Goal: Find specific page/section: Find specific page/section

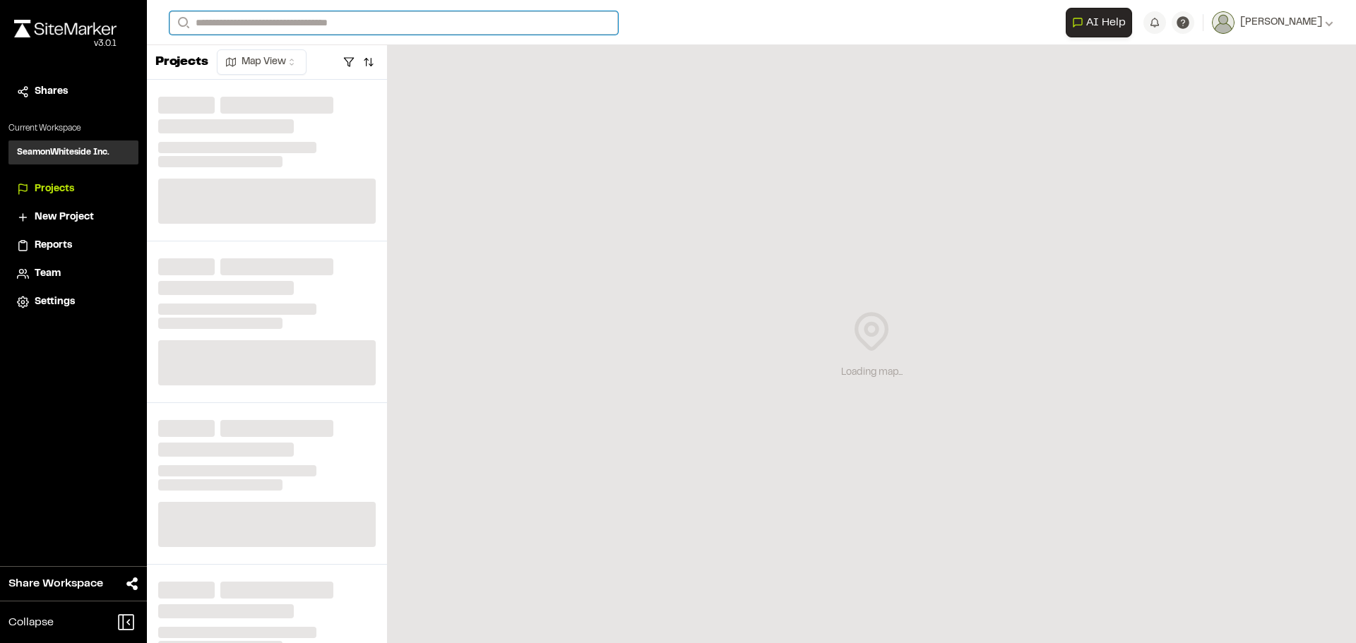
click at [246, 23] on input "Search" at bounding box center [393, 22] width 448 height 23
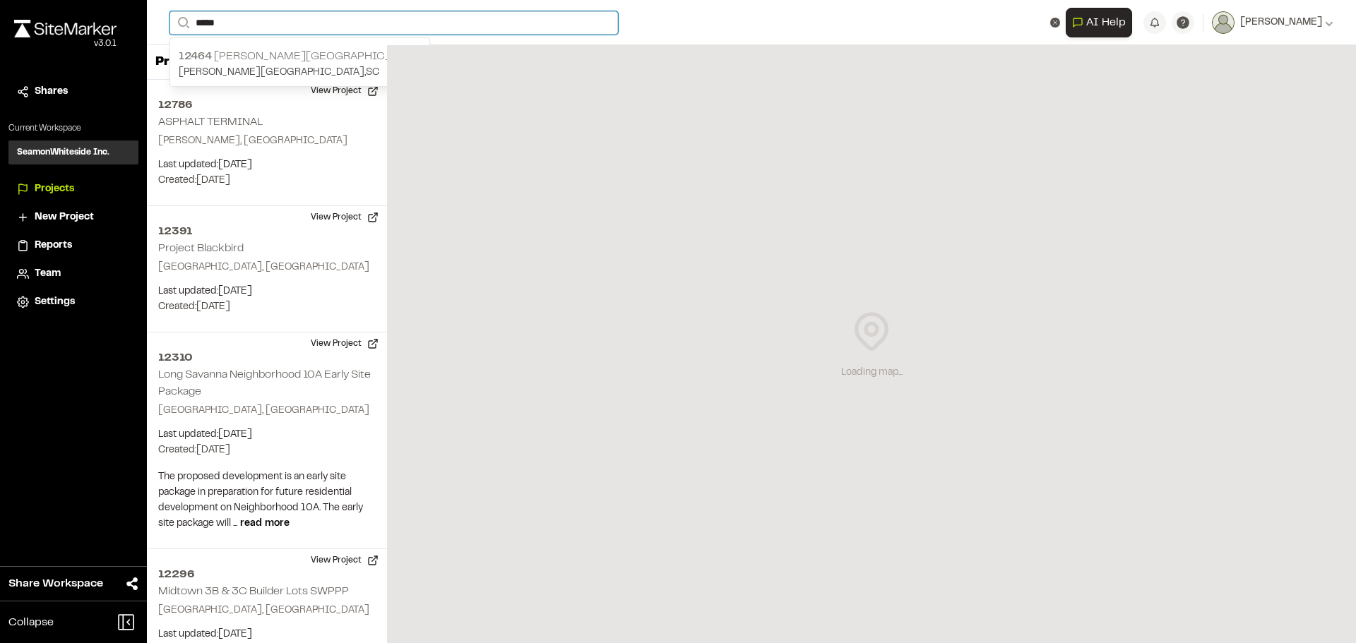
type input "*****"
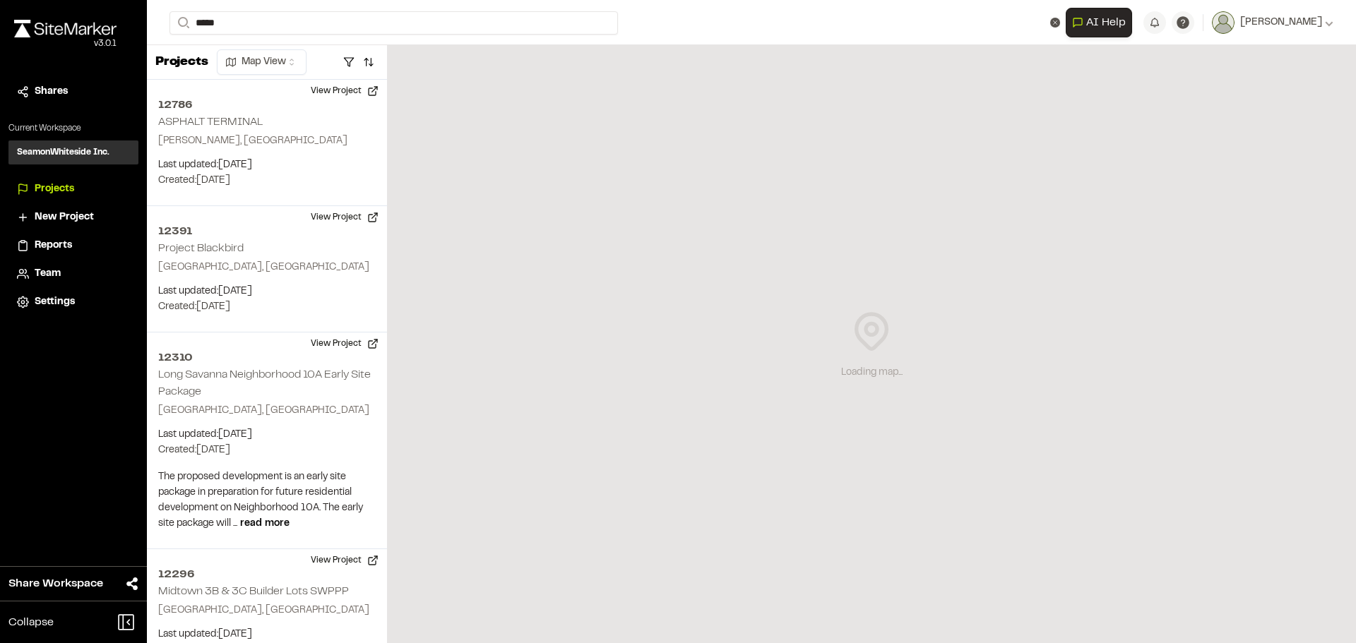
click at [258, 62] on p "12464 [PERSON_NAME][GEOGRAPHIC_DATA]" at bounding box center [300, 56] width 242 height 17
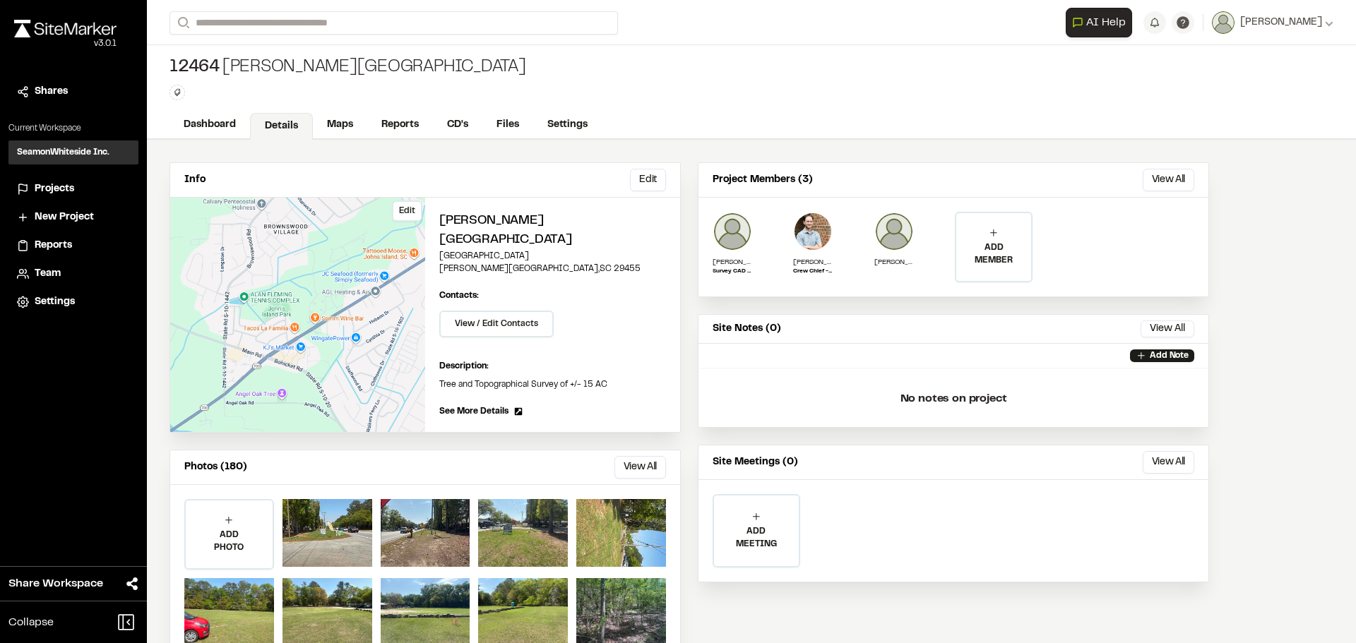
scroll to position [21, 0]
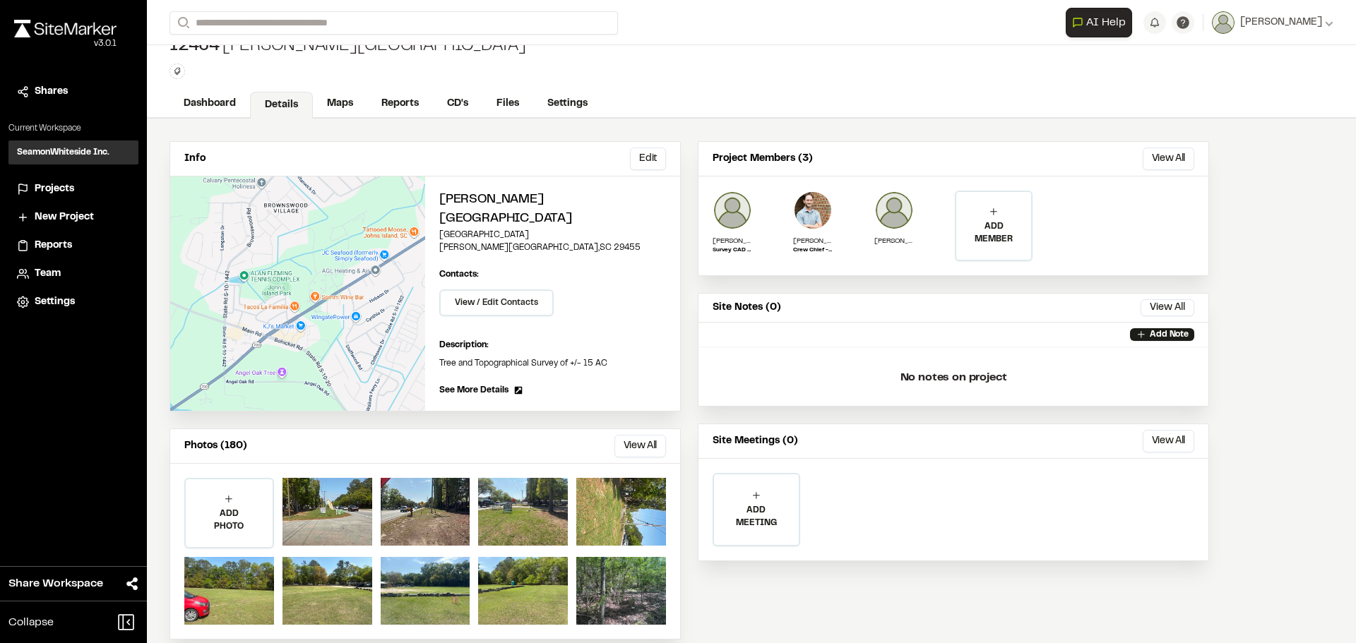
click at [333, 100] on link "Maps" at bounding box center [340, 103] width 54 height 27
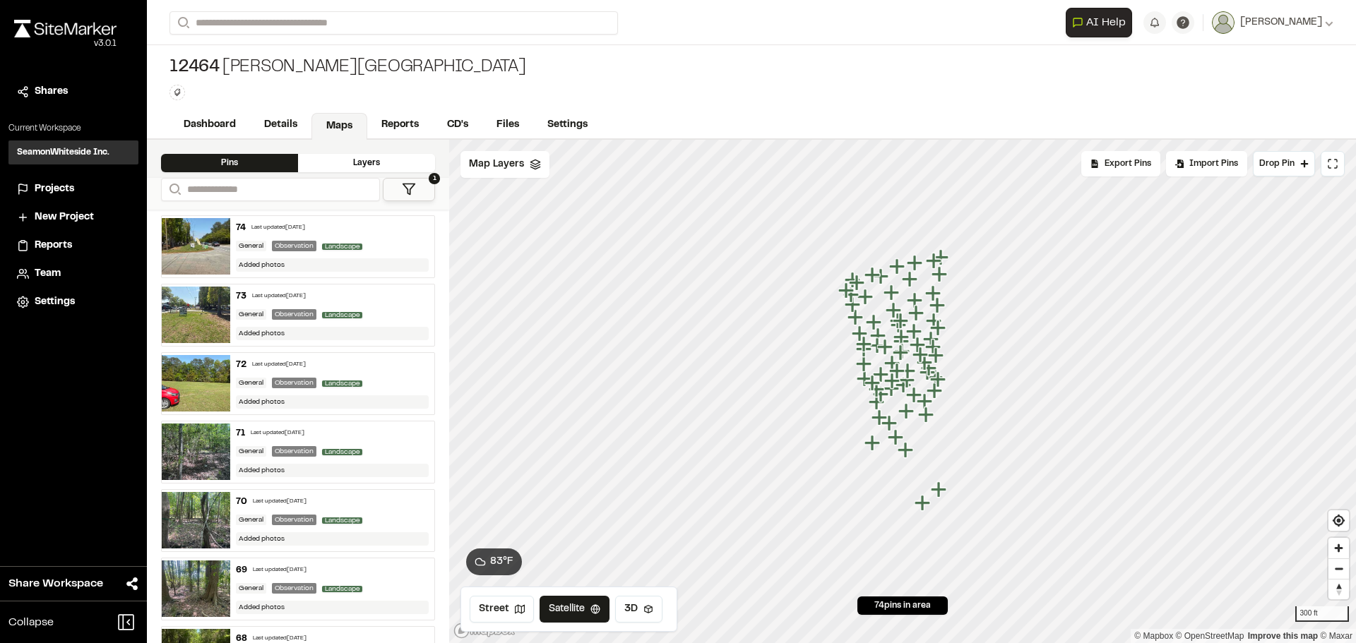
click at [898, 269] on icon "Map marker" at bounding box center [897, 266] width 16 height 16
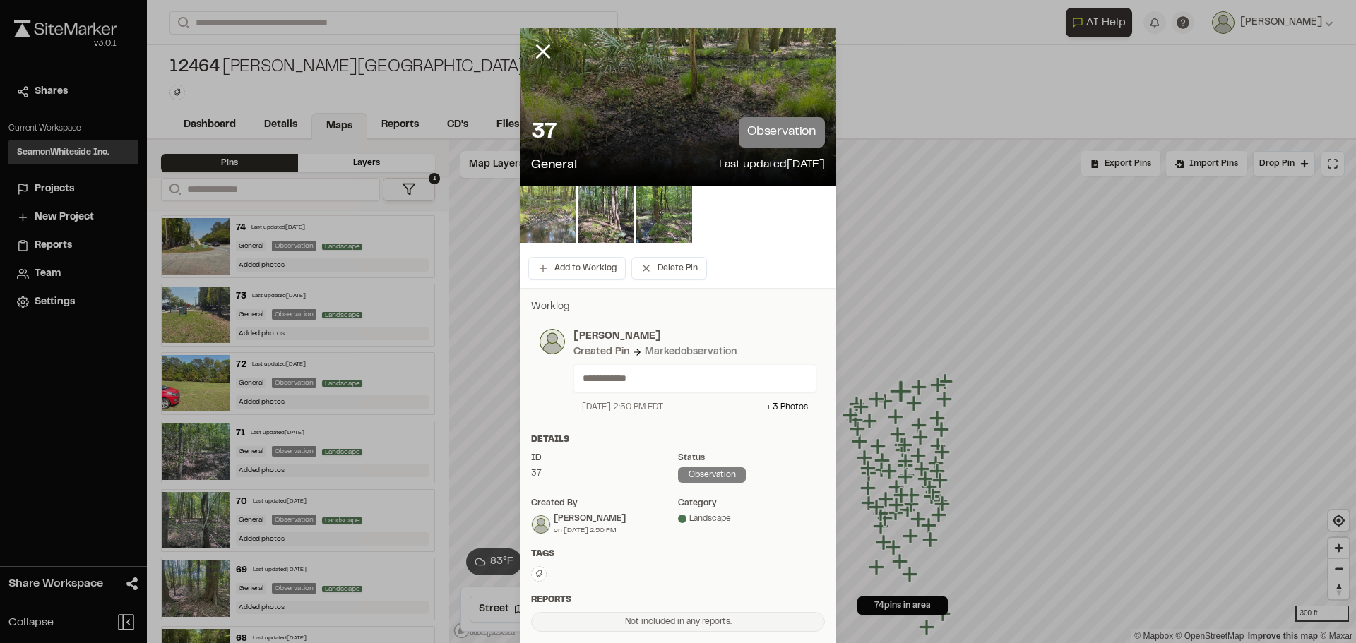
click at [535, 213] on img at bounding box center [548, 214] width 56 height 56
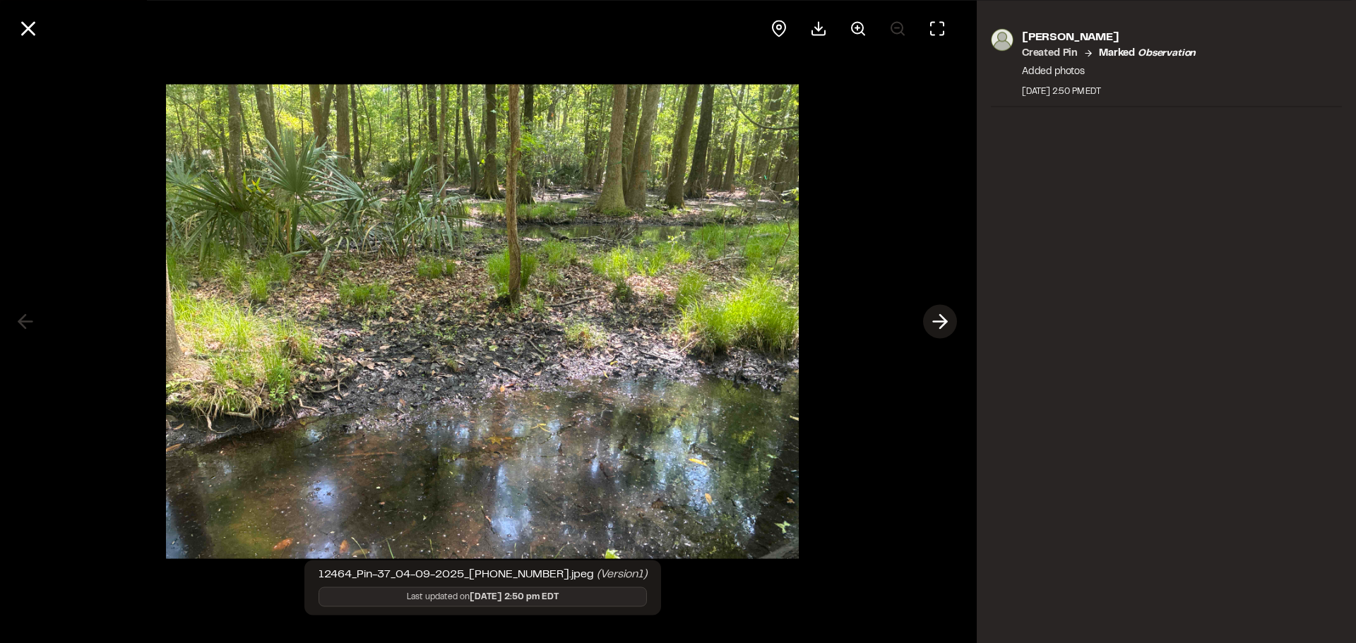
click at [943, 323] on icon at bounding box center [940, 322] width 23 height 24
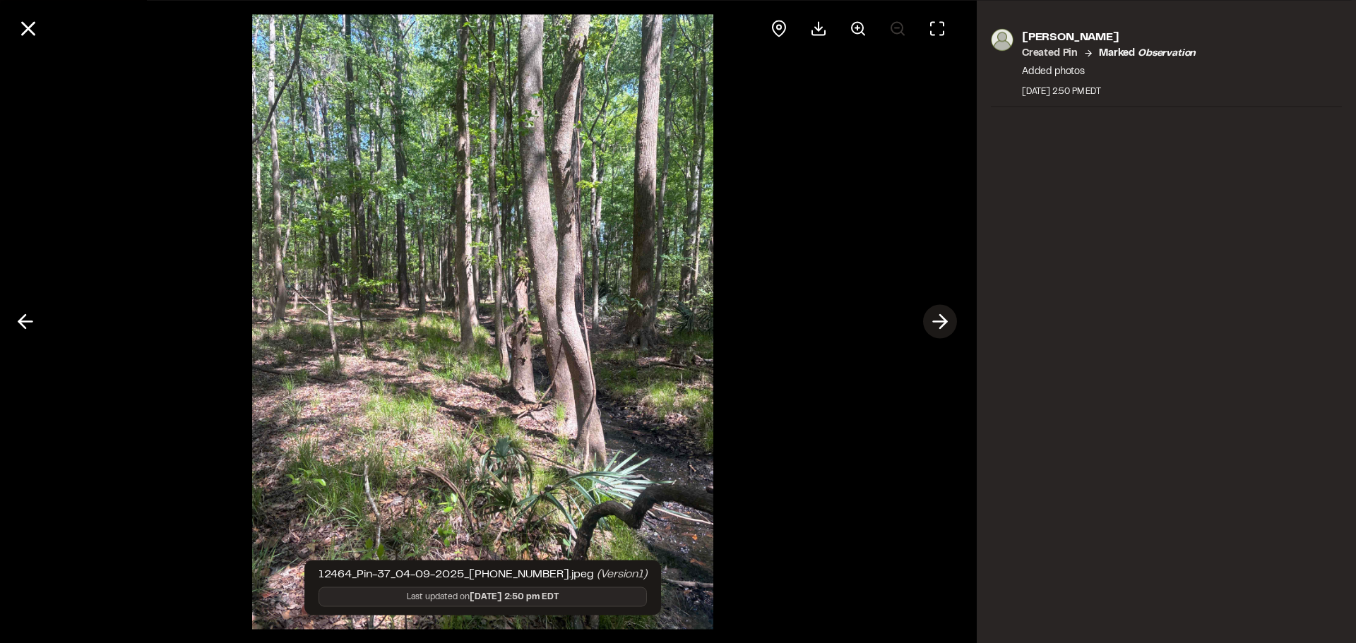
click at [943, 323] on icon at bounding box center [940, 322] width 23 height 24
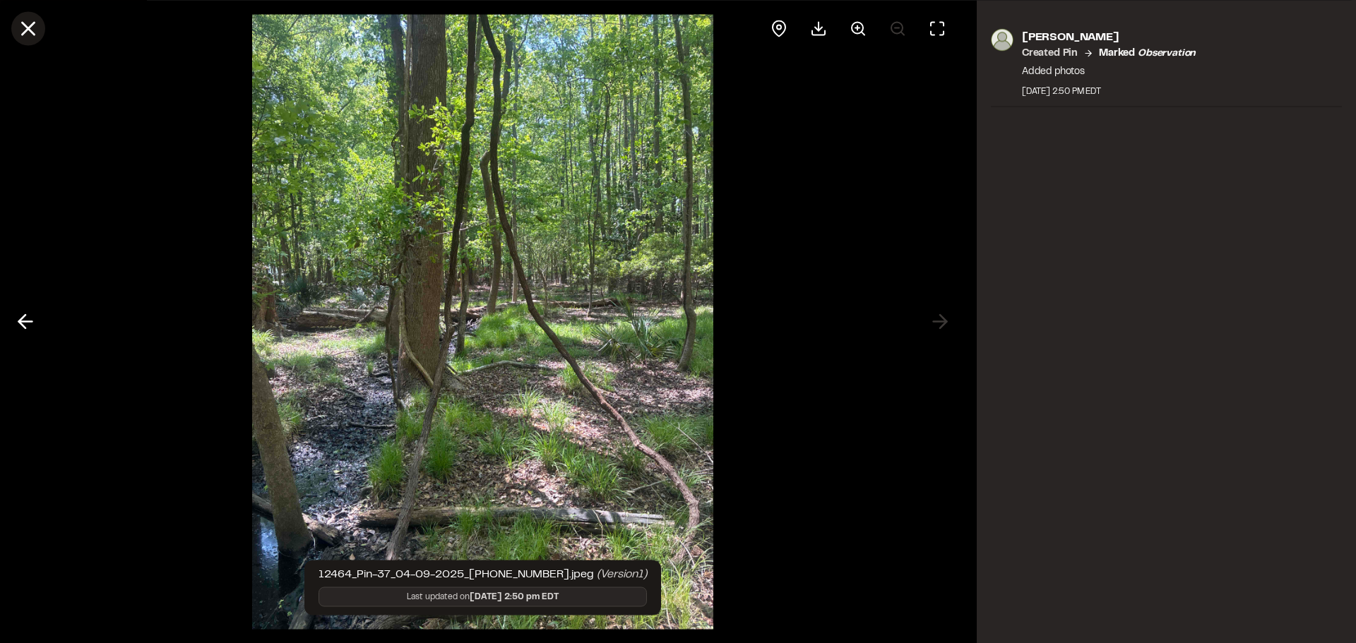
click at [24, 28] on icon at bounding box center [28, 28] width 24 height 24
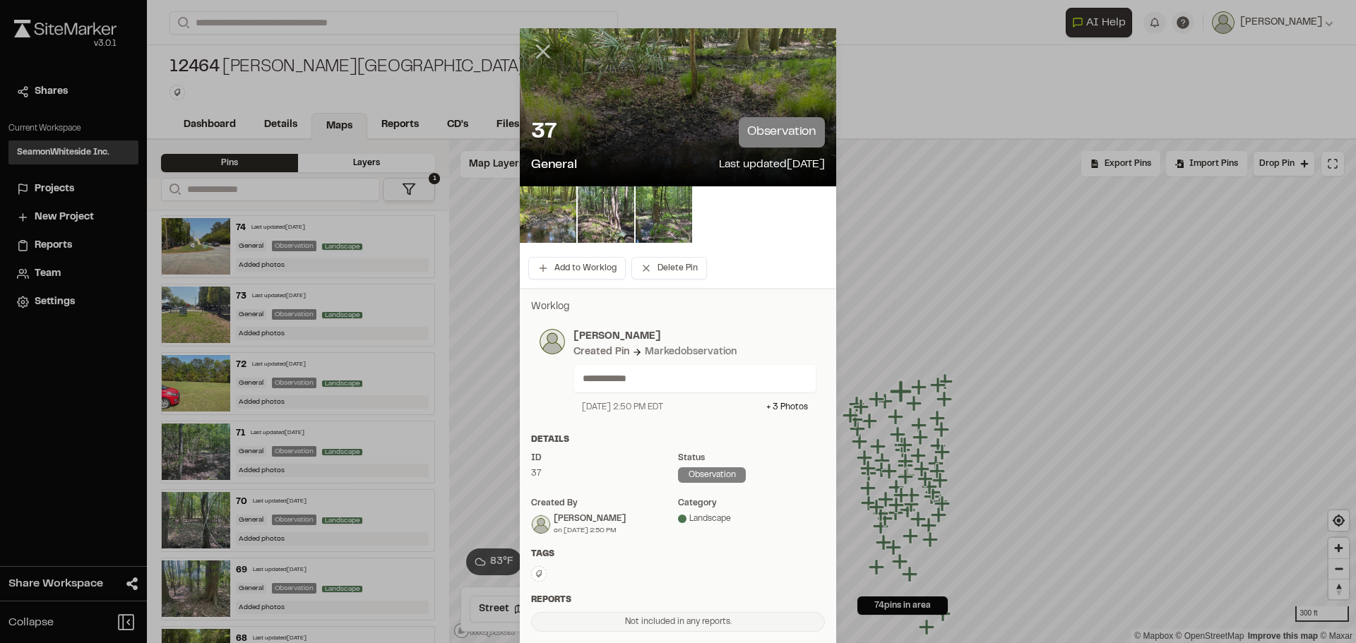
click at [536, 52] on icon at bounding box center [543, 52] width 24 height 24
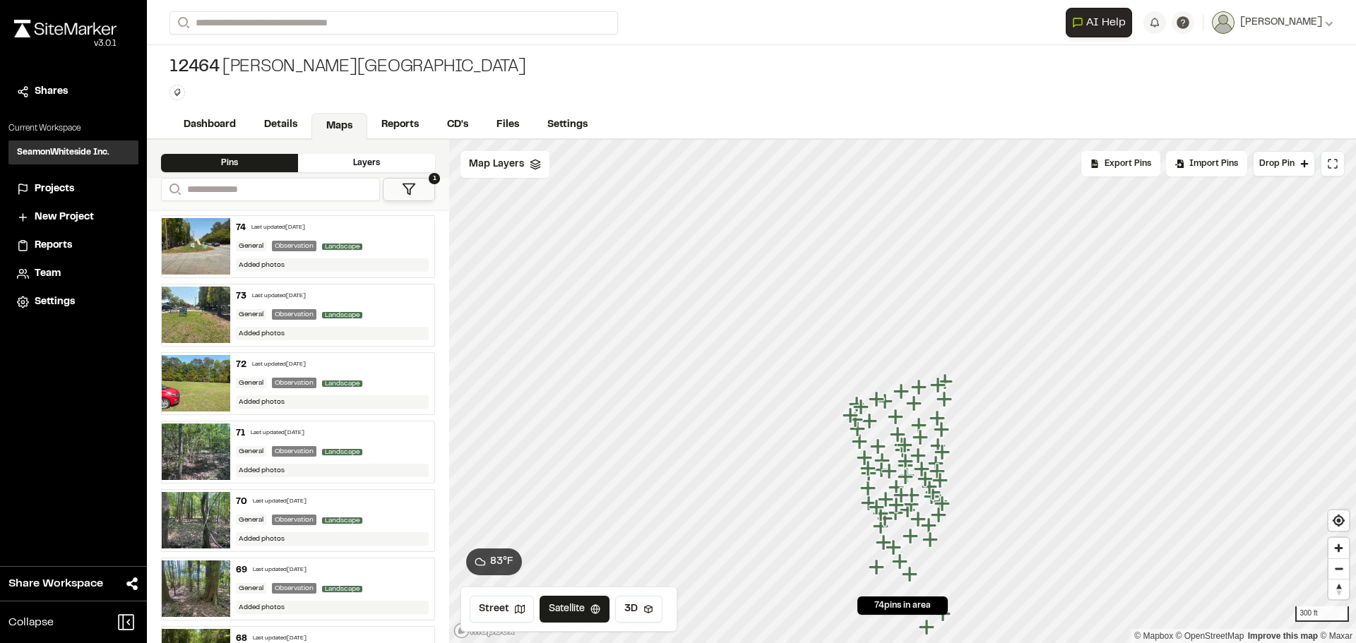
click at [920, 390] on icon "Map marker" at bounding box center [919, 387] width 16 height 16
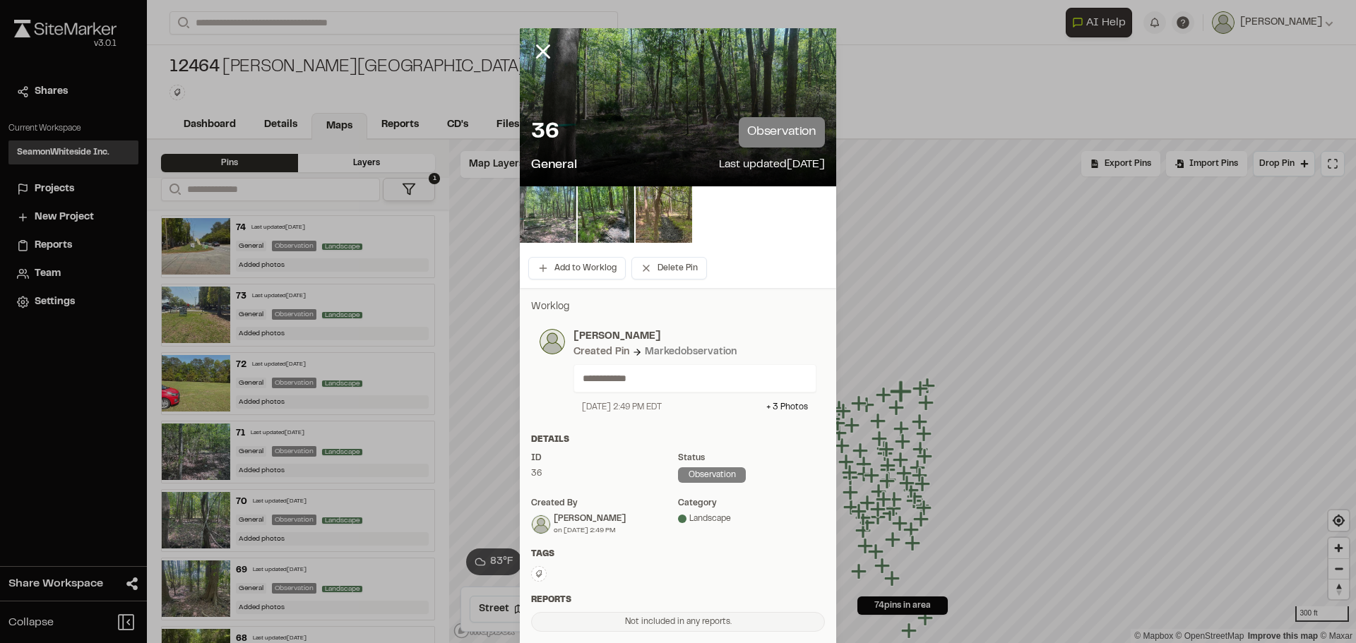
click at [530, 205] on img at bounding box center [548, 214] width 56 height 56
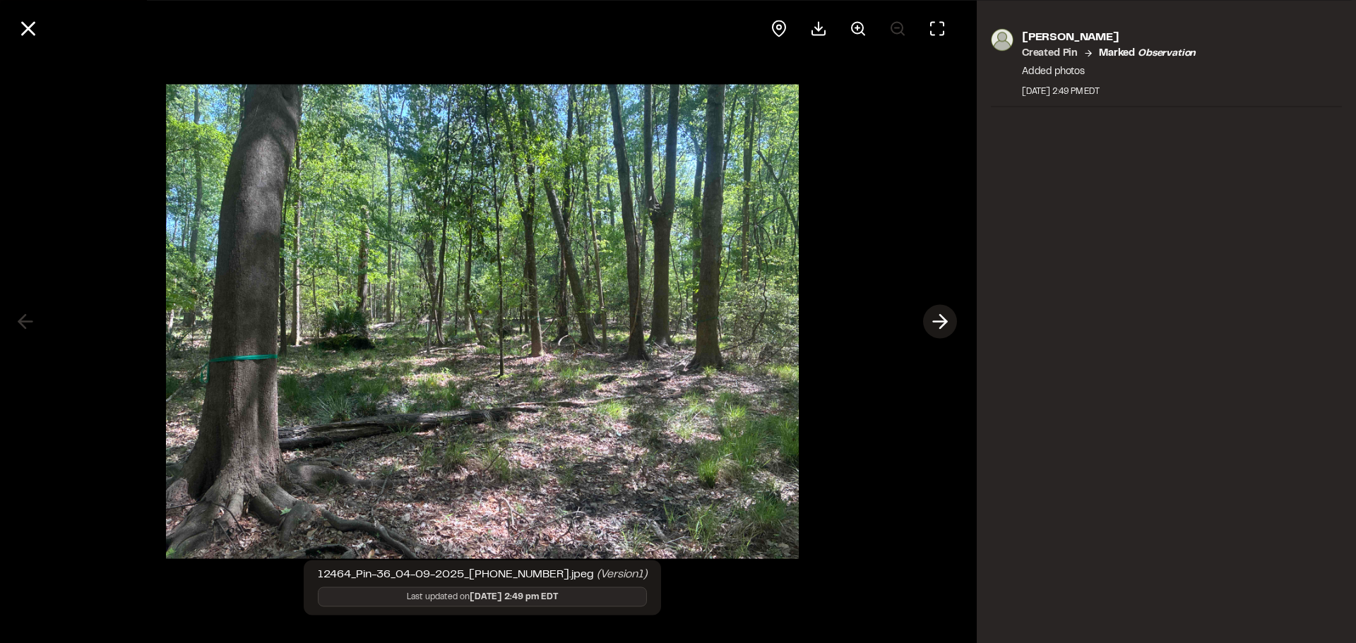
click at [929, 319] on icon at bounding box center [940, 322] width 23 height 24
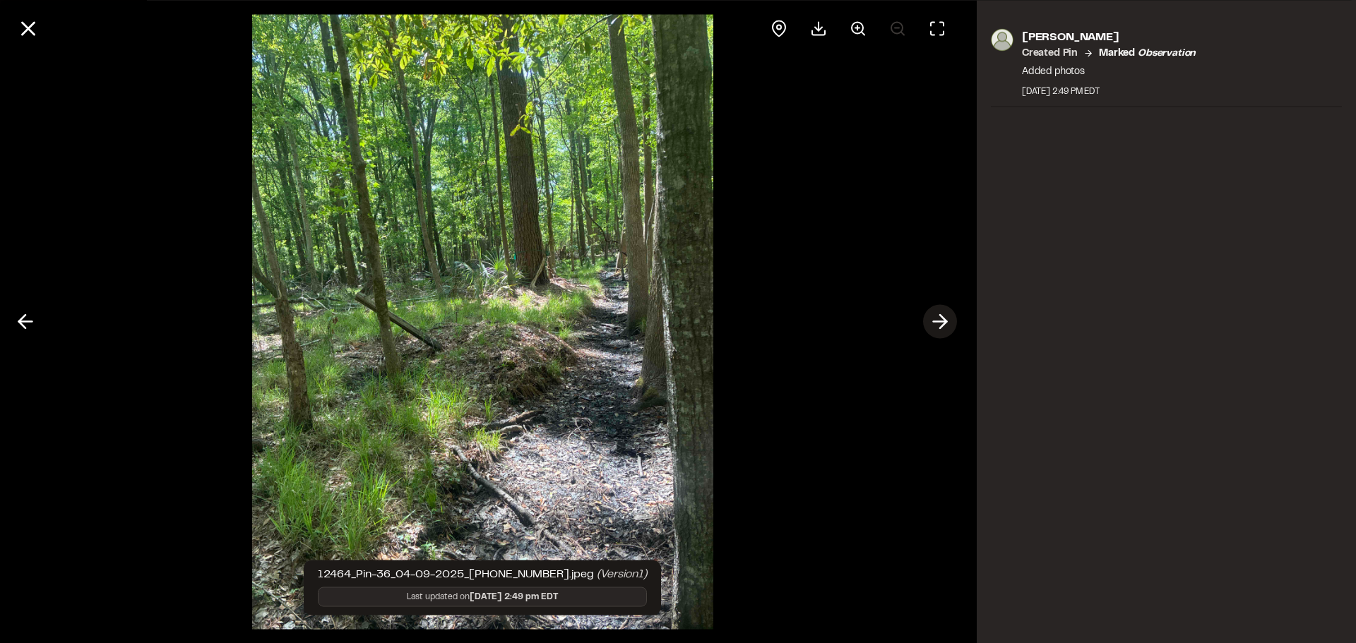
click at [943, 306] on button at bounding box center [940, 322] width 34 height 34
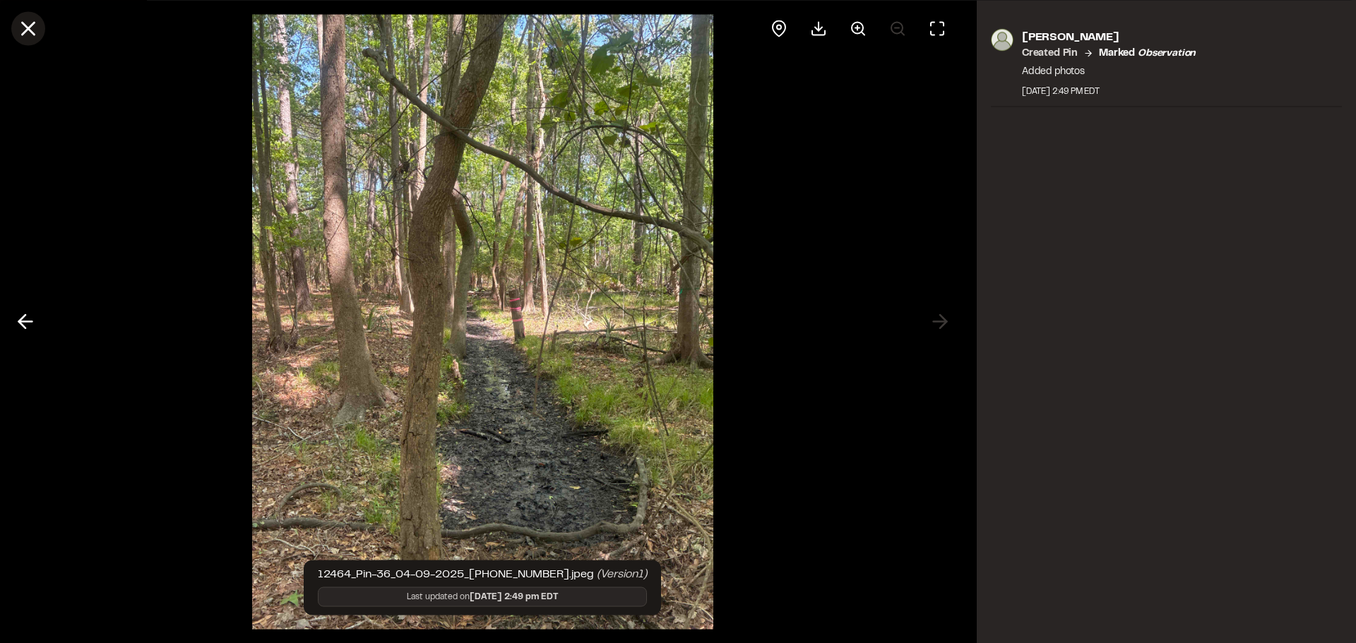
click at [27, 25] on icon at bounding box center [28, 28] width 24 height 24
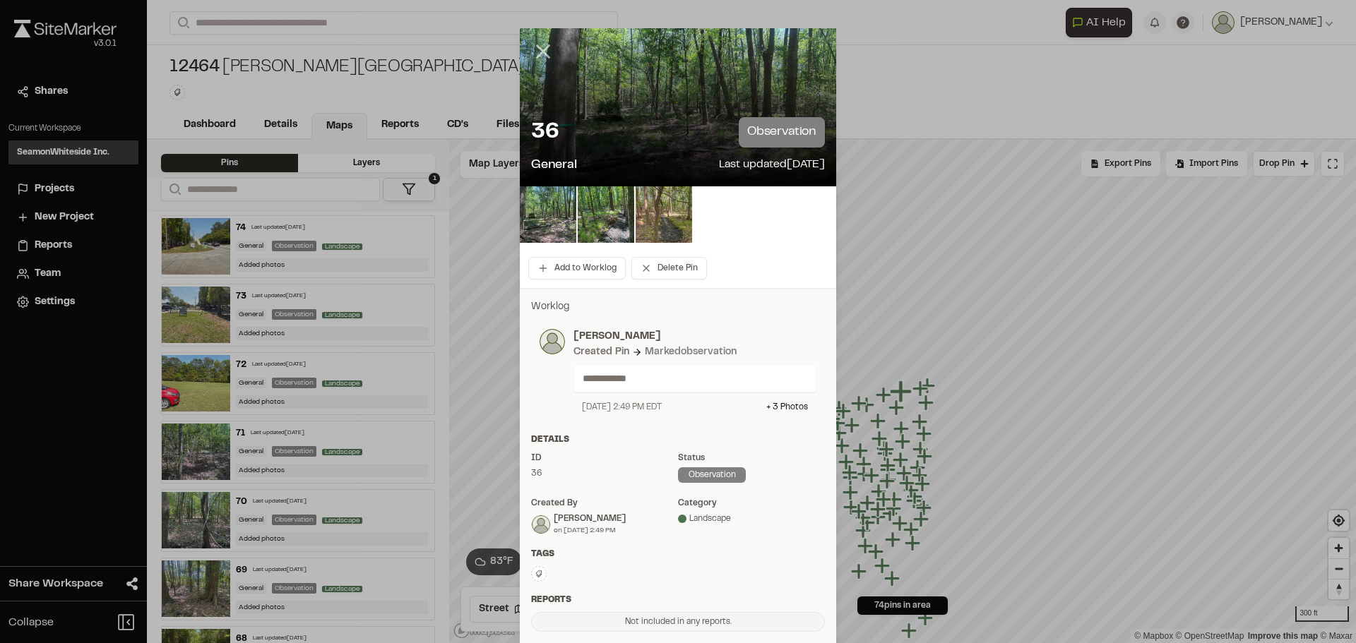
click at [538, 50] on line at bounding box center [543, 52] width 12 height 12
